Goal: Task Accomplishment & Management: Manage account settings

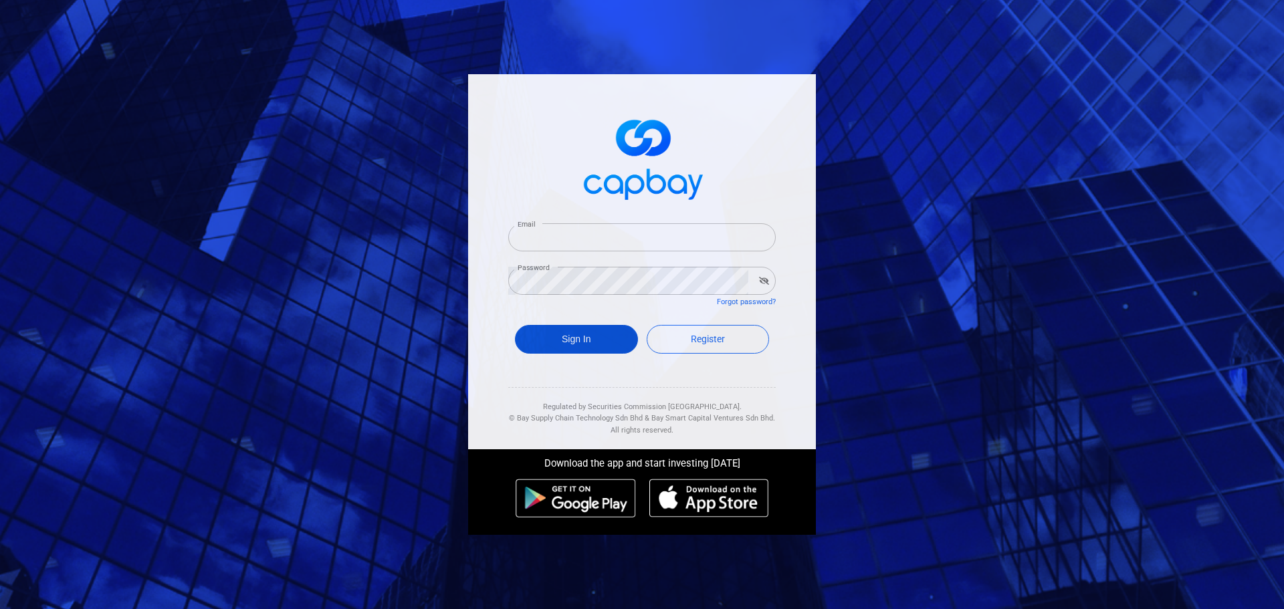
type input "[EMAIL_ADDRESS][DOMAIN_NAME]"
click at [561, 338] on button "Sign In" at bounding box center [576, 339] width 123 height 29
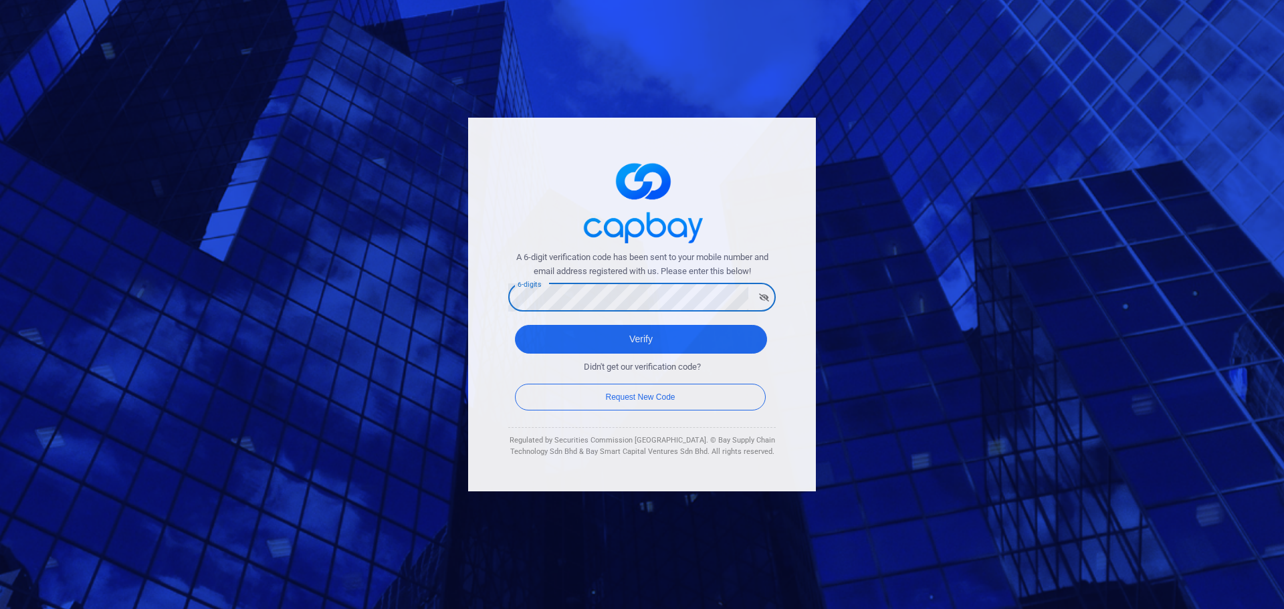
click at [515, 325] on button "Verify" at bounding box center [641, 339] width 252 height 29
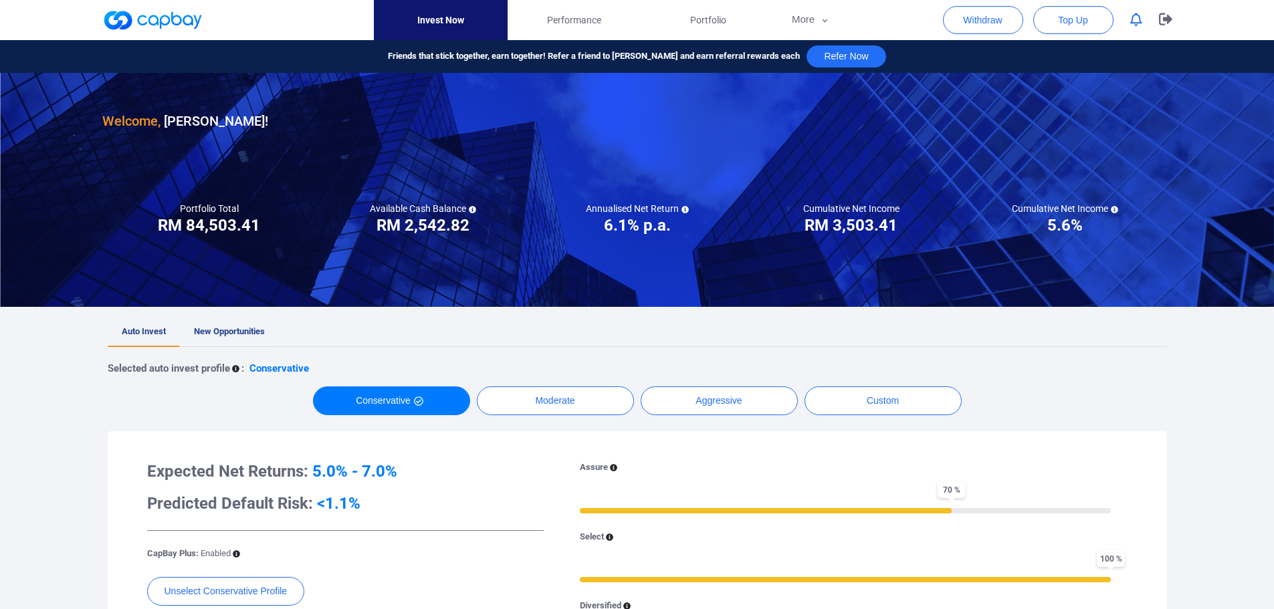
click at [248, 328] on span "New Opportunities" at bounding box center [229, 331] width 71 height 10
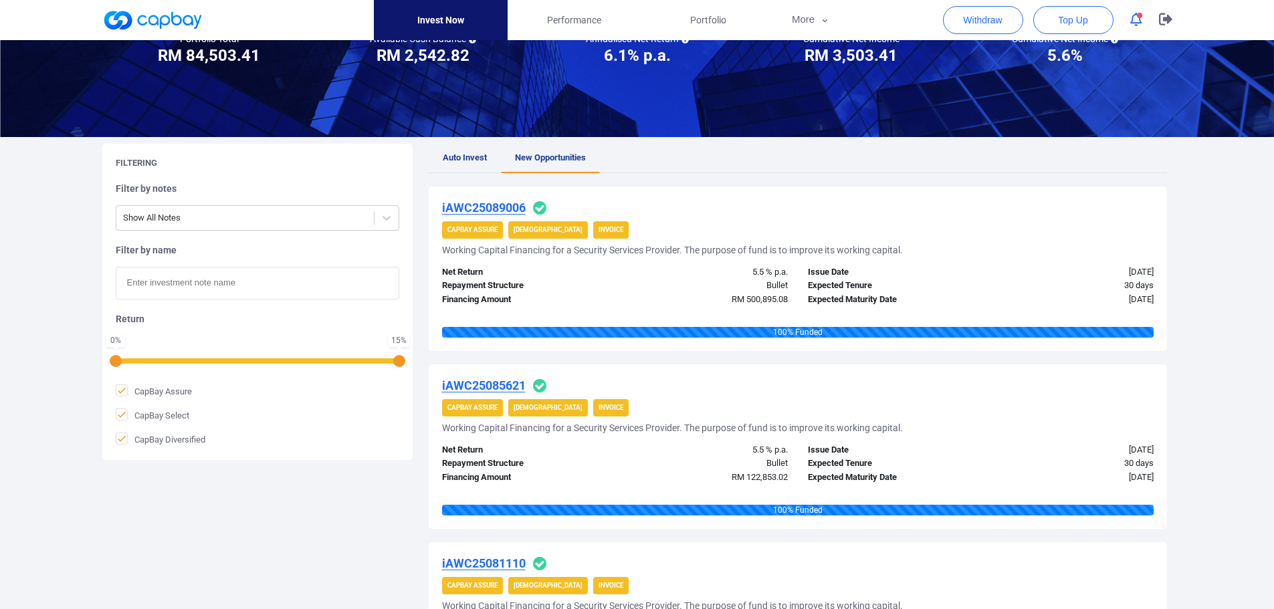
scroll to position [134, 0]
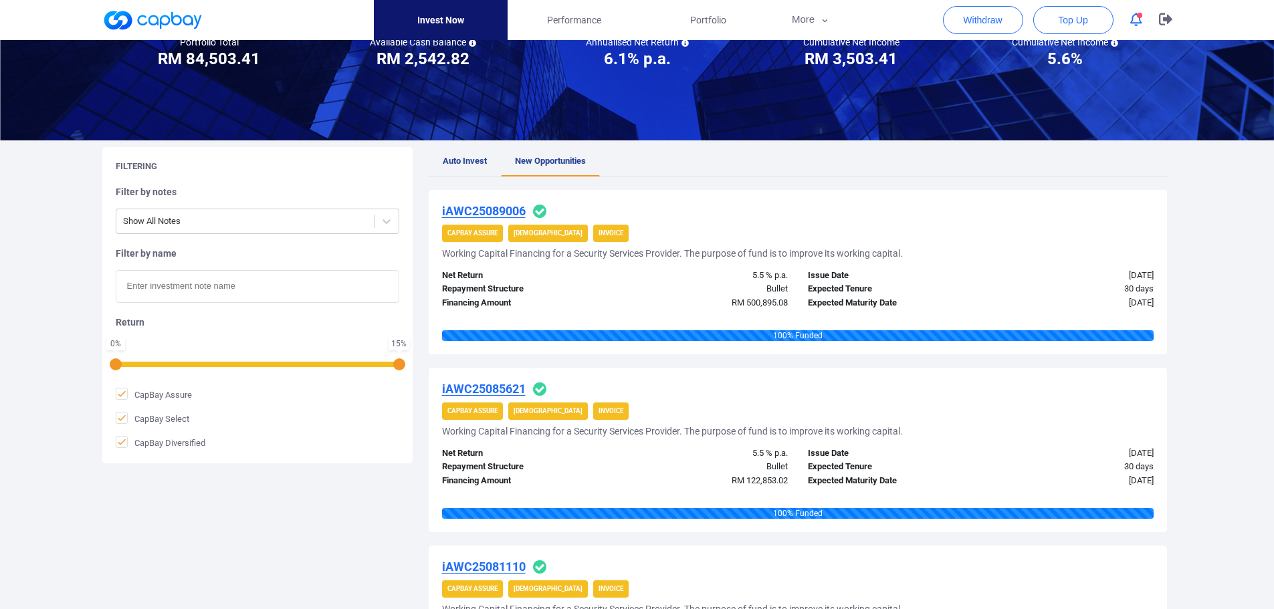
click at [1136, 15] on icon "button" at bounding box center [1137, 20] width 12 height 14
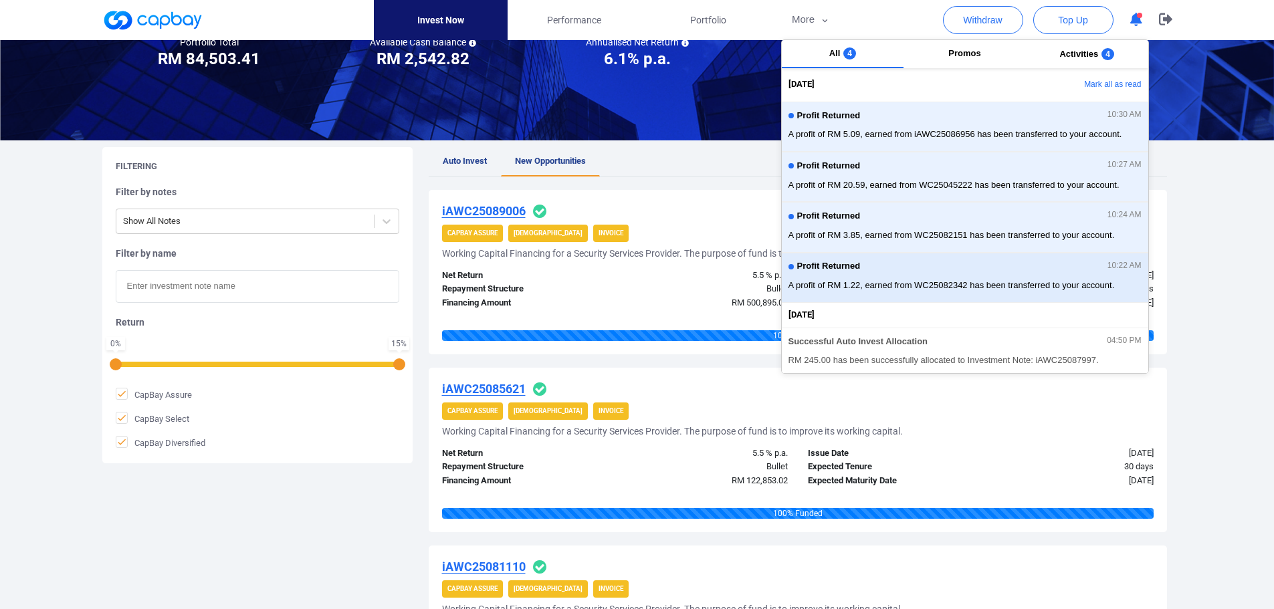
click at [982, 258] on button "Profit Returned 10:22 AM A profit of RM 1.22, earned from WC25082342 has been t…" at bounding box center [965, 278] width 367 height 50
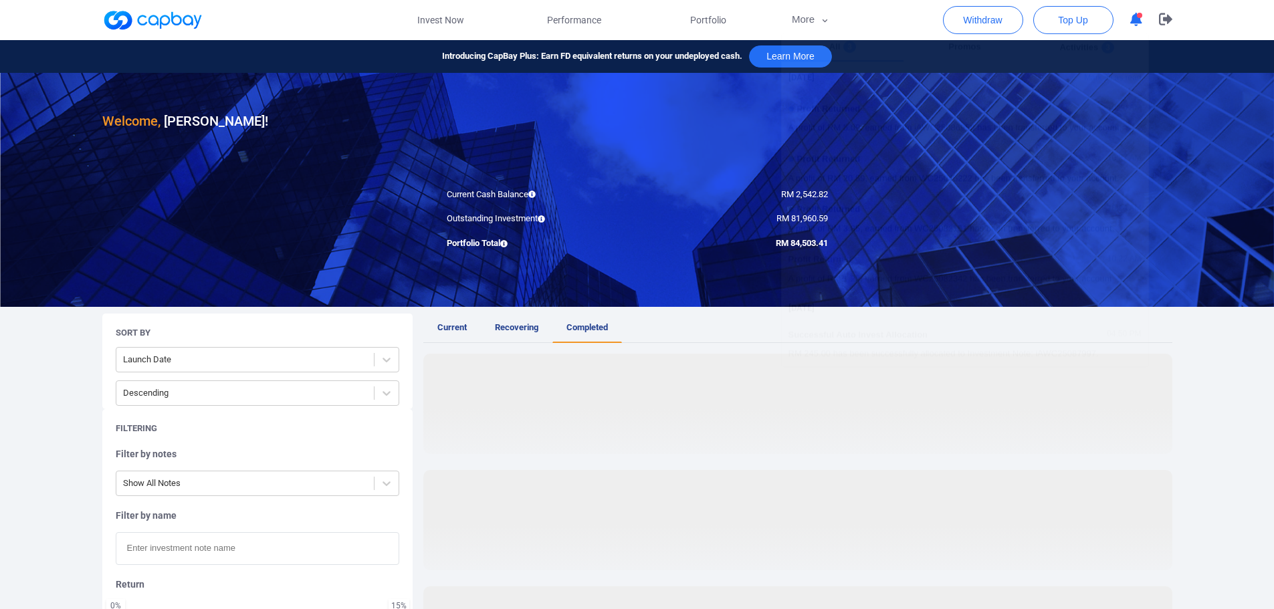
click at [947, 121] on div "Profit Returned 10:30 AM" at bounding box center [965, 117] width 353 height 15
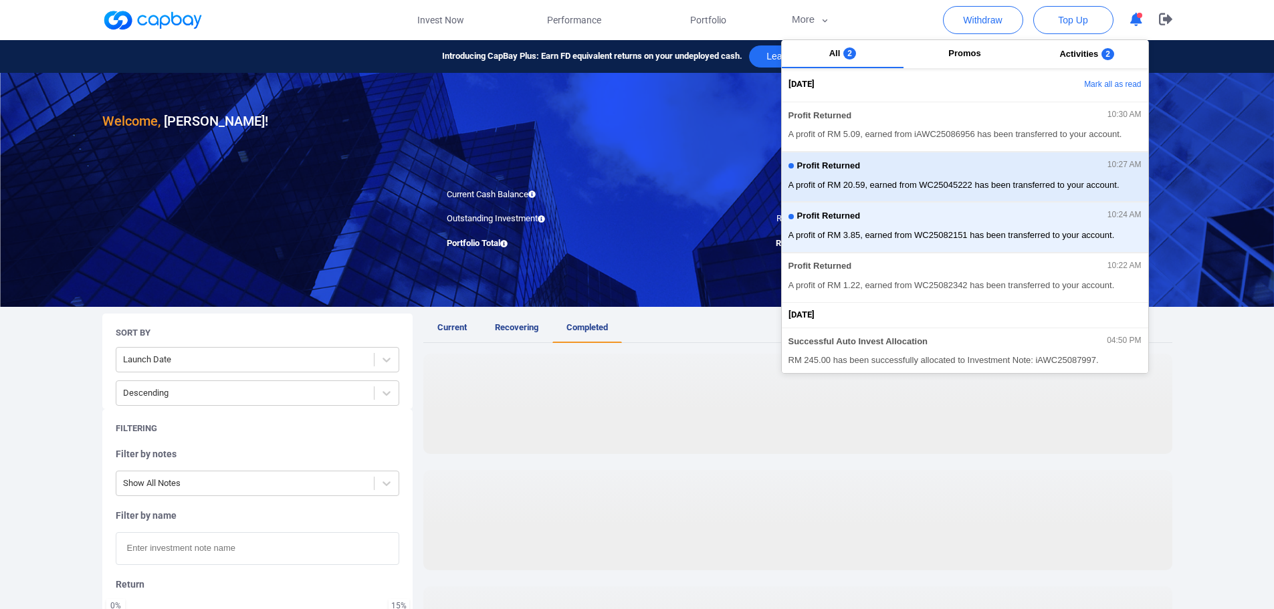
click at [955, 190] on span "A profit of RM 20.59, earned from WC25045222 has been transferred to your accou…" at bounding box center [965, 185] width 353 height 13
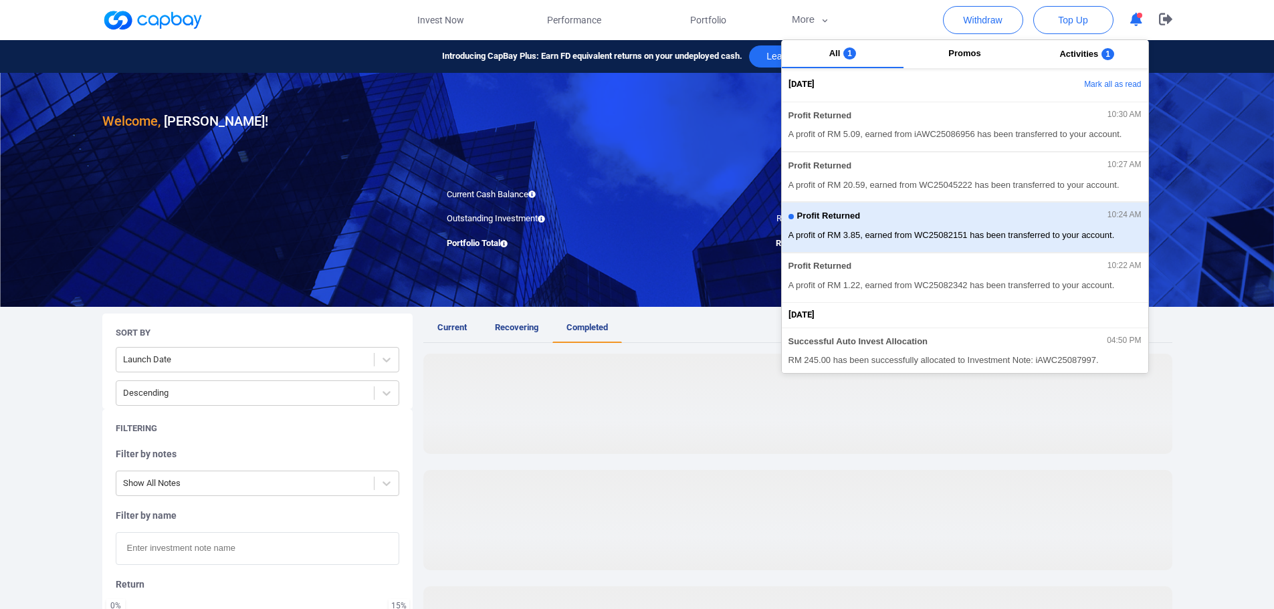
click at [958, 238] on span "A profit of RM 3.85, earned from WC25082151 has been transferred to your accoun…" at bounding box center [965, 235] width 353 height 13
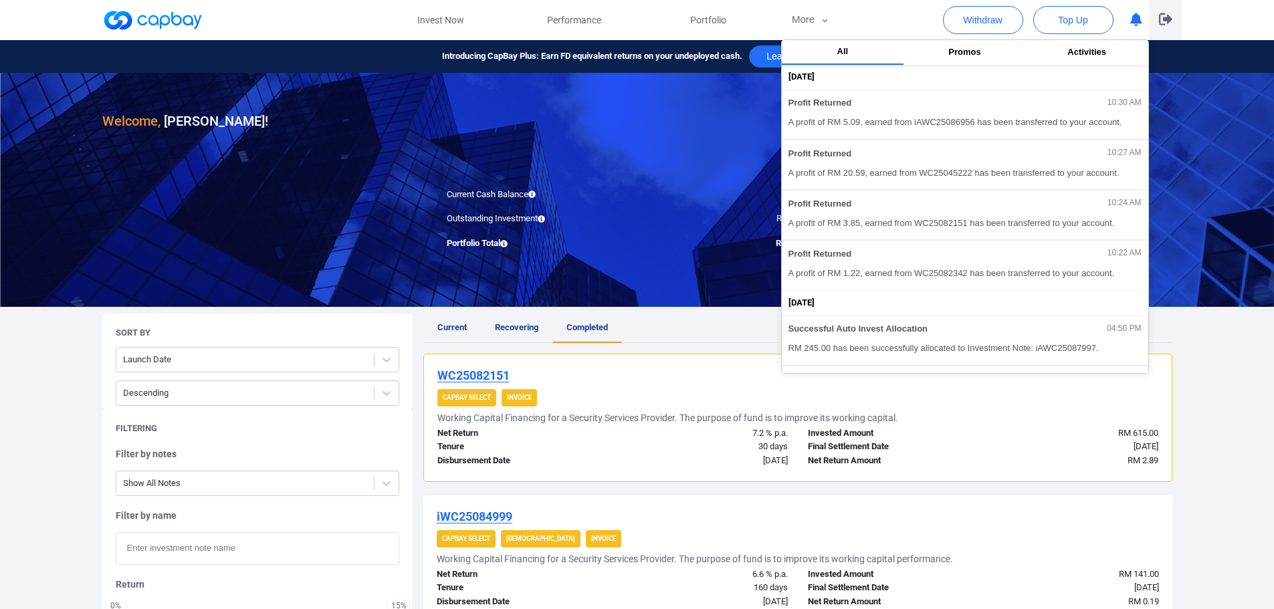
click at [1161, 14] on icon "button" at bounding box center [1165, 19] width 13 height 12
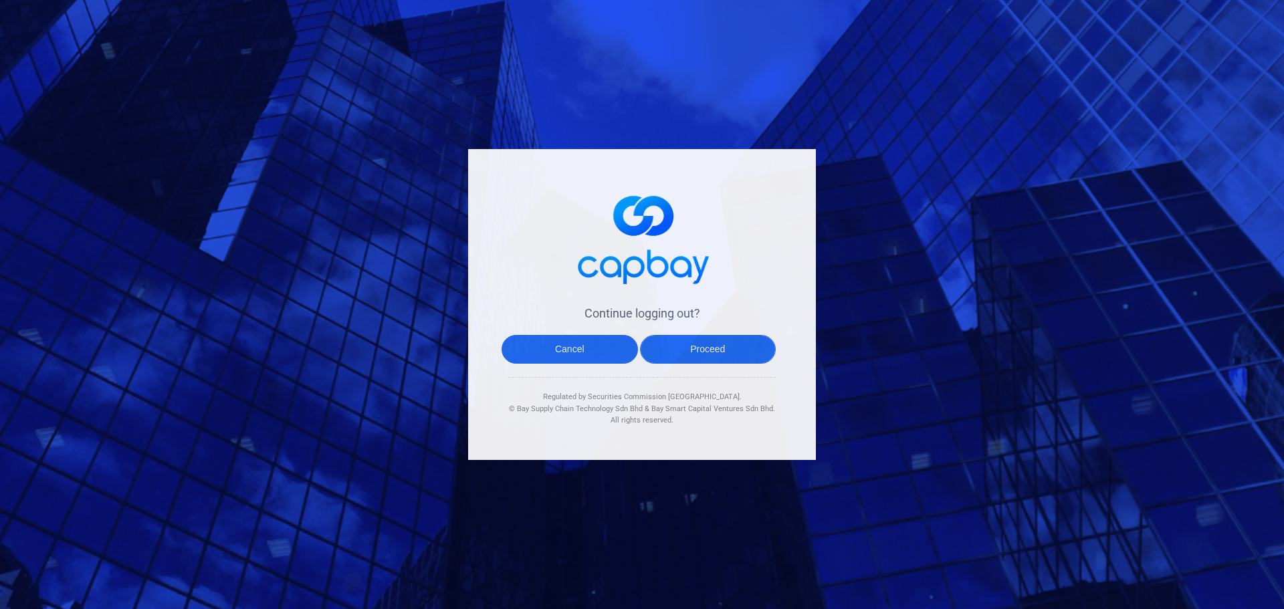
click at [739, 347] on button "Proceed" at bounding box center [708, 349] width 136 height 29
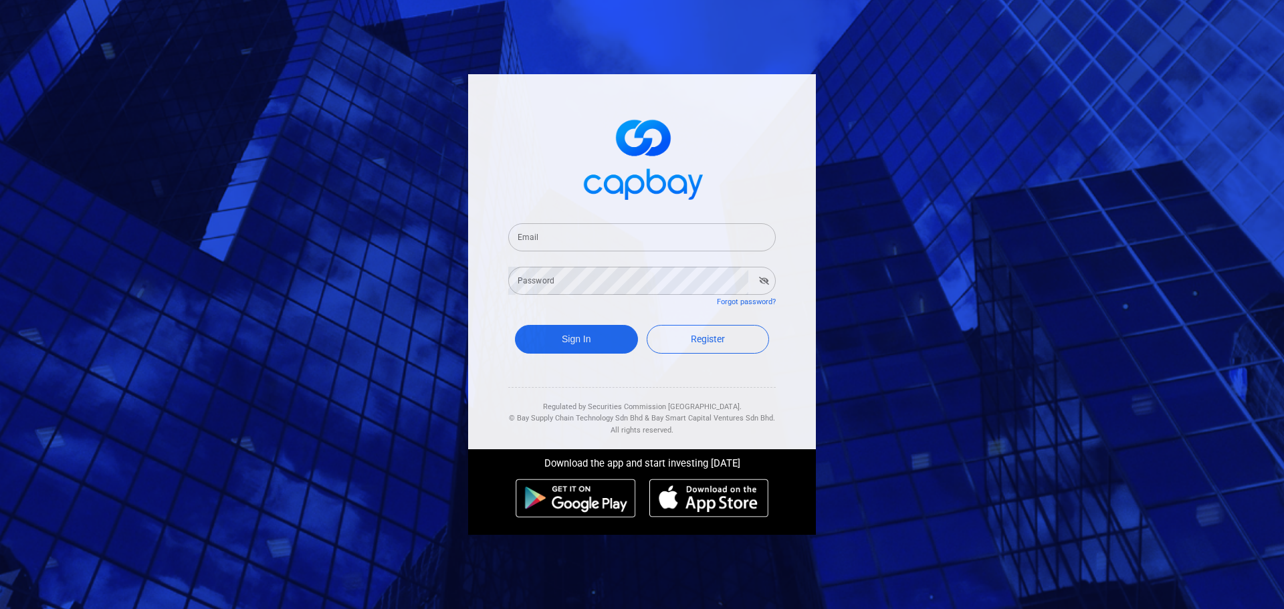
type input "[EMAIL_ADDRESS][DOMAIN_NAME]"
